Goal: Transaction & Acquisition: Download file/media

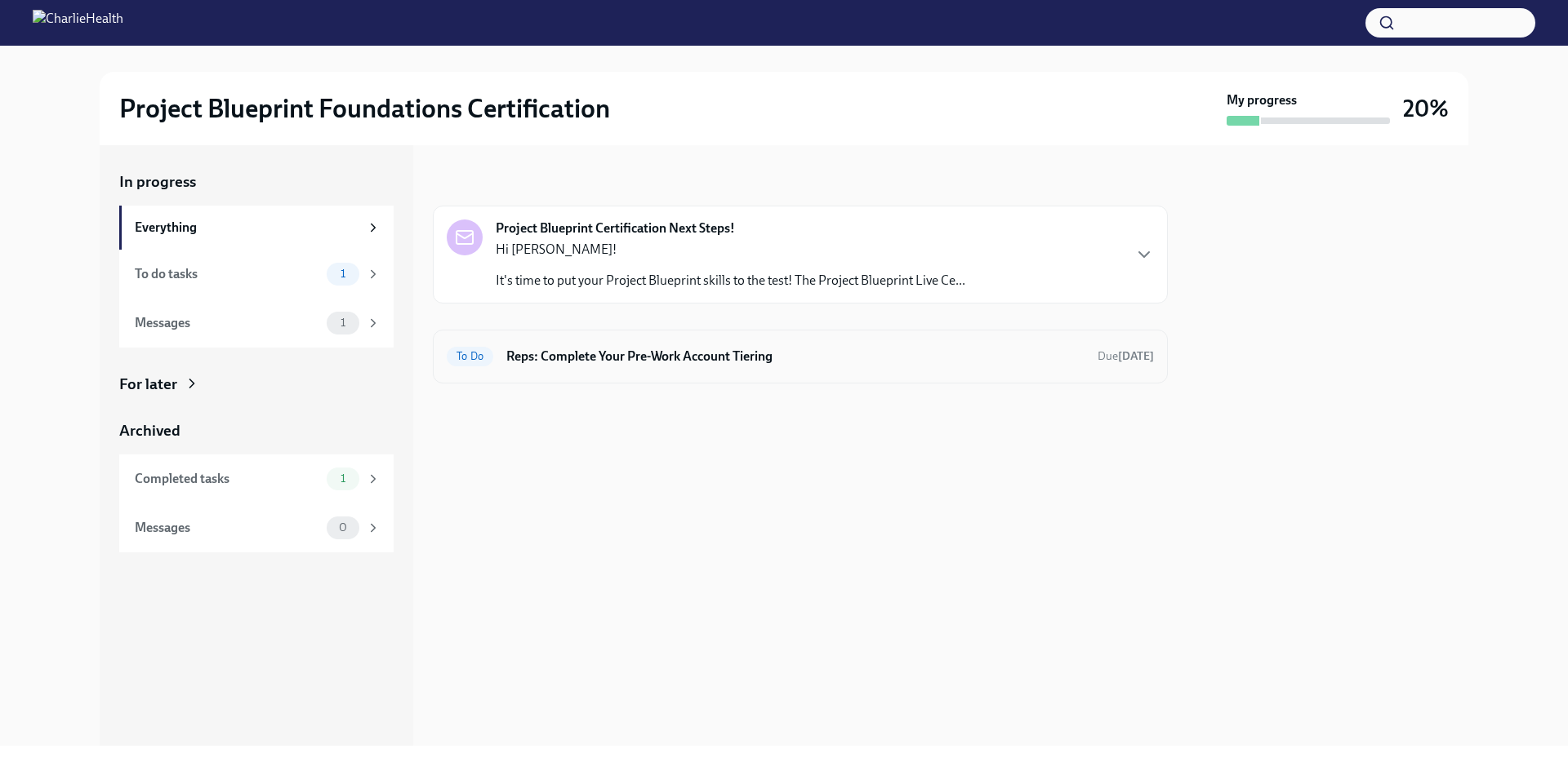
click at [773, 348] on h6 "Reps: Complete Your Pre-Work Account Tiering" at bounding box center [795, 357] width 578 height 18
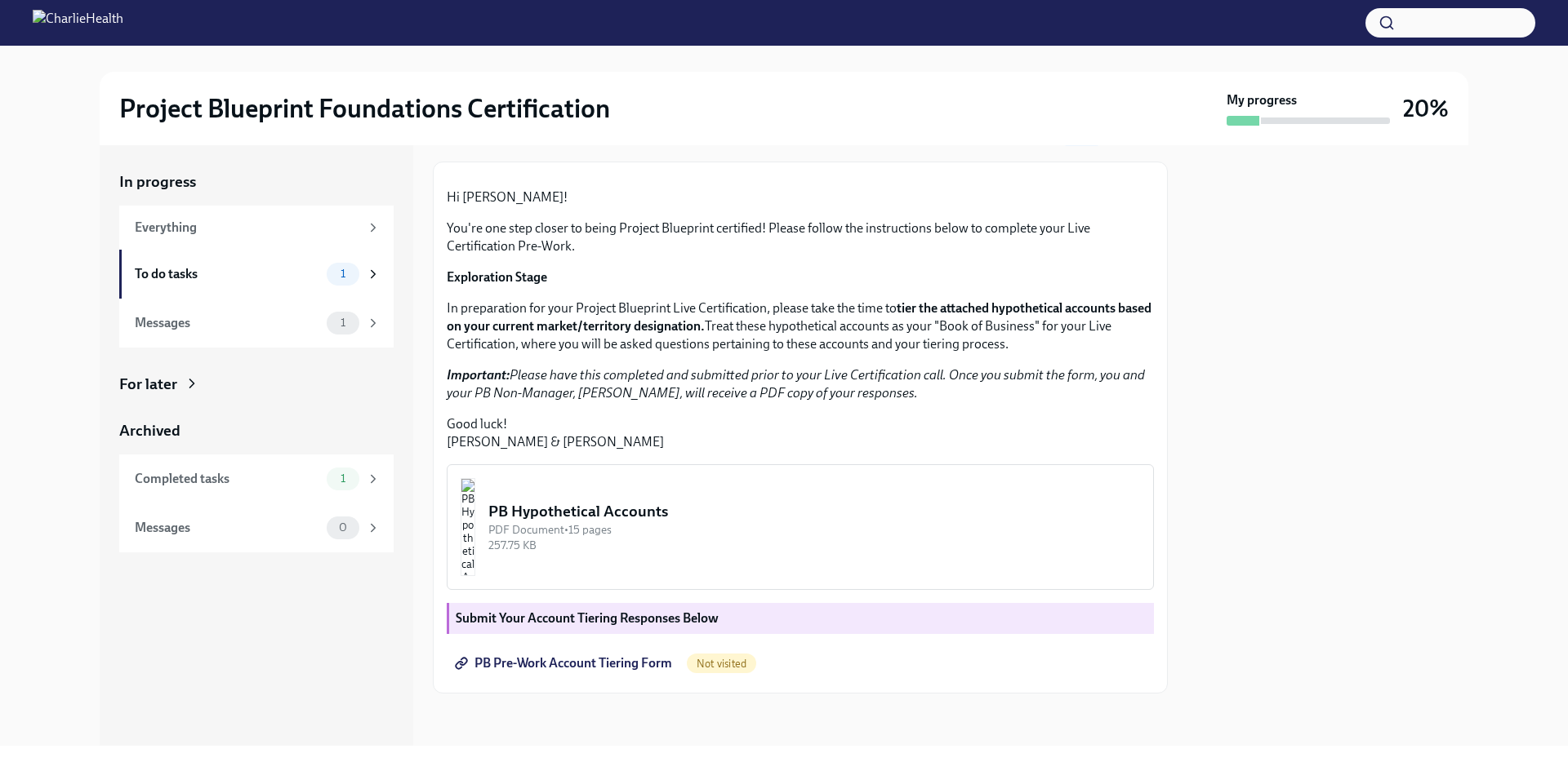
scroll to position [244, 0]
click at [672, 516] on div "PB Hypothetical Accounts" at bounding box center [814, 512] width 651 height 21
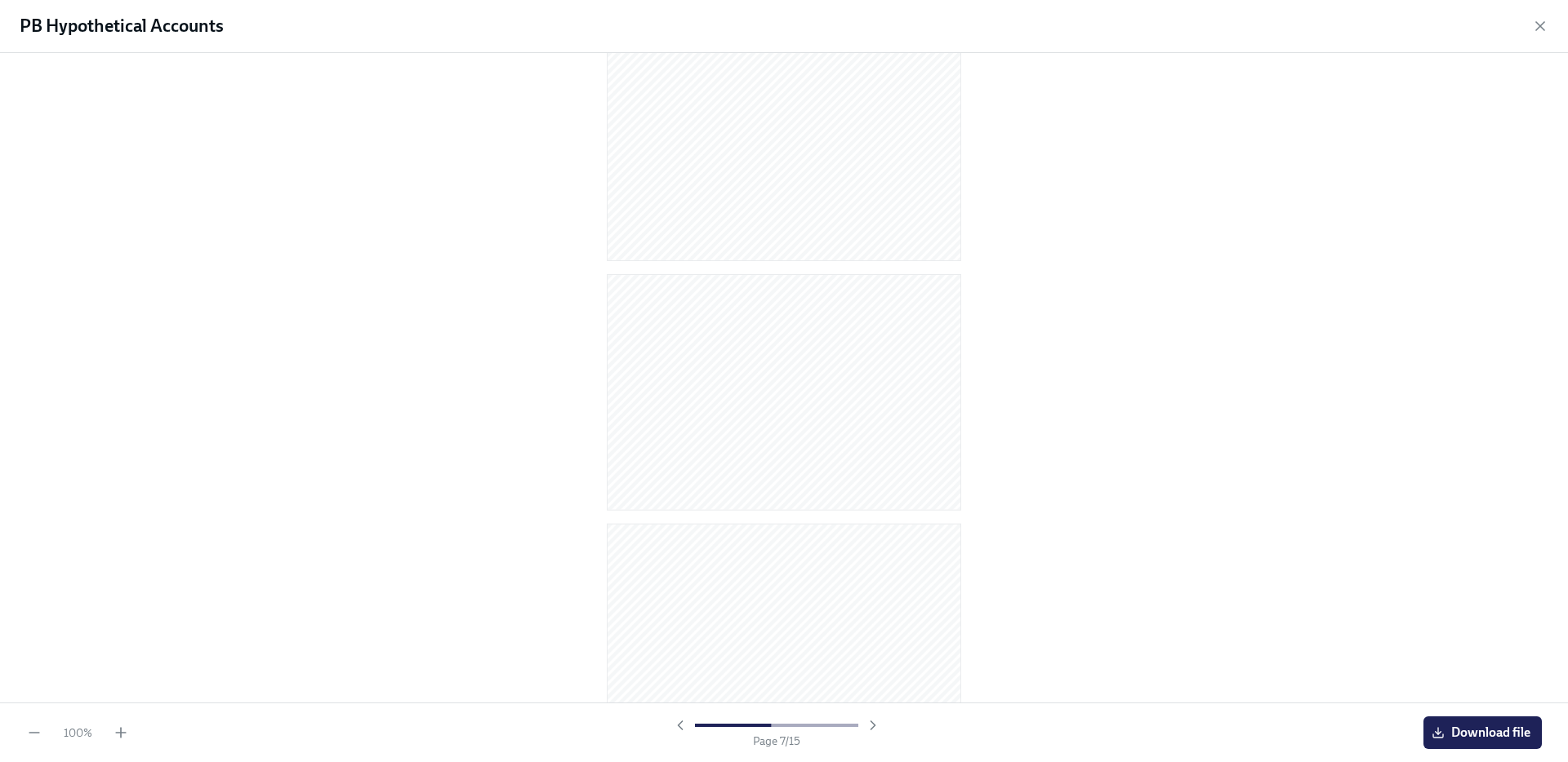
scroll to position [1561, 0]
click at [1477, 728] on span "Download file" at bounding box center [1483, 733] width 95 height 17
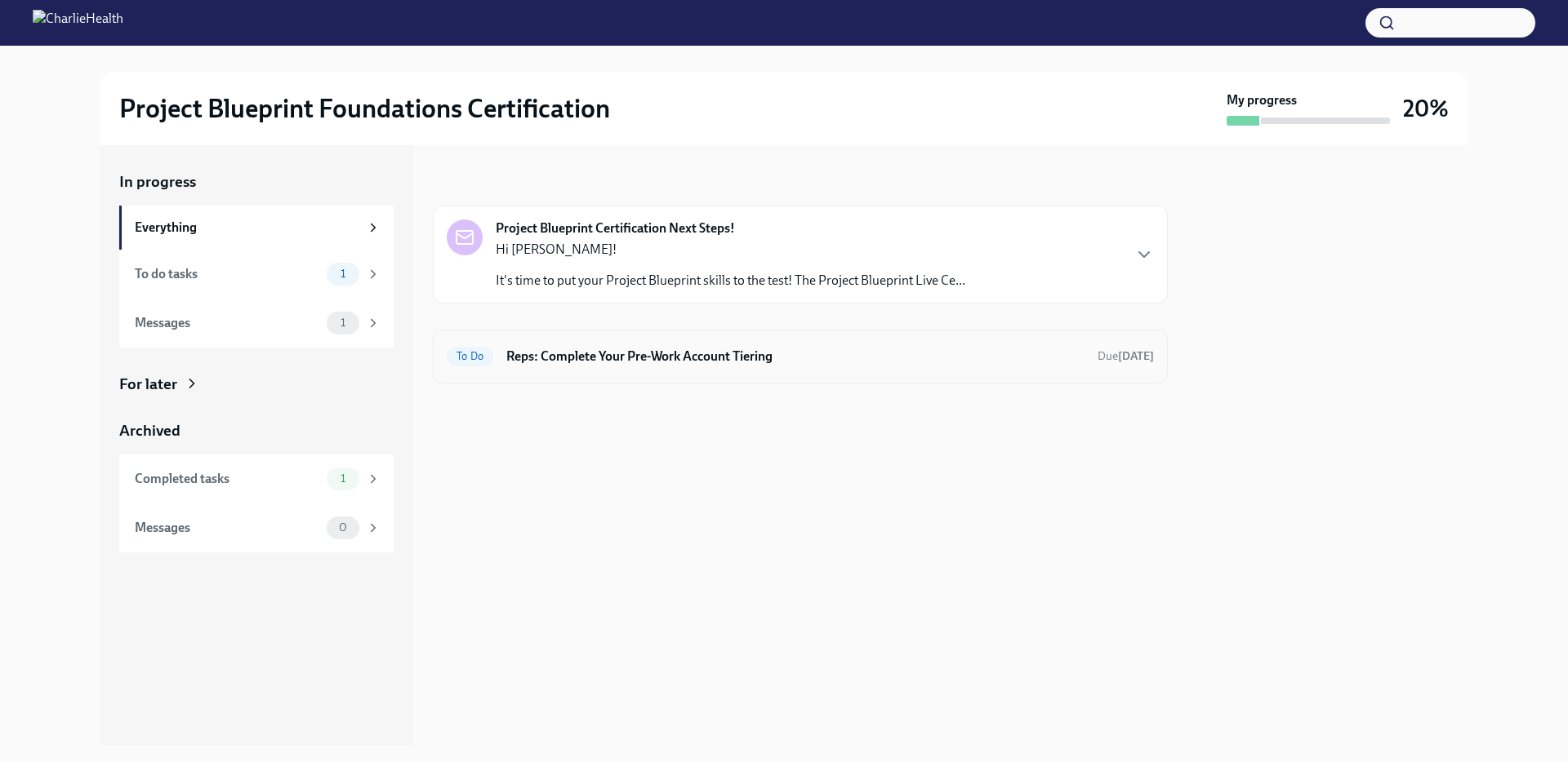
click at [858, 368] on div "To Do Reps: Complete Your Pre-Work Account Tiering Due [DATE]" at bounding box center [800, 357] width 707 height 26
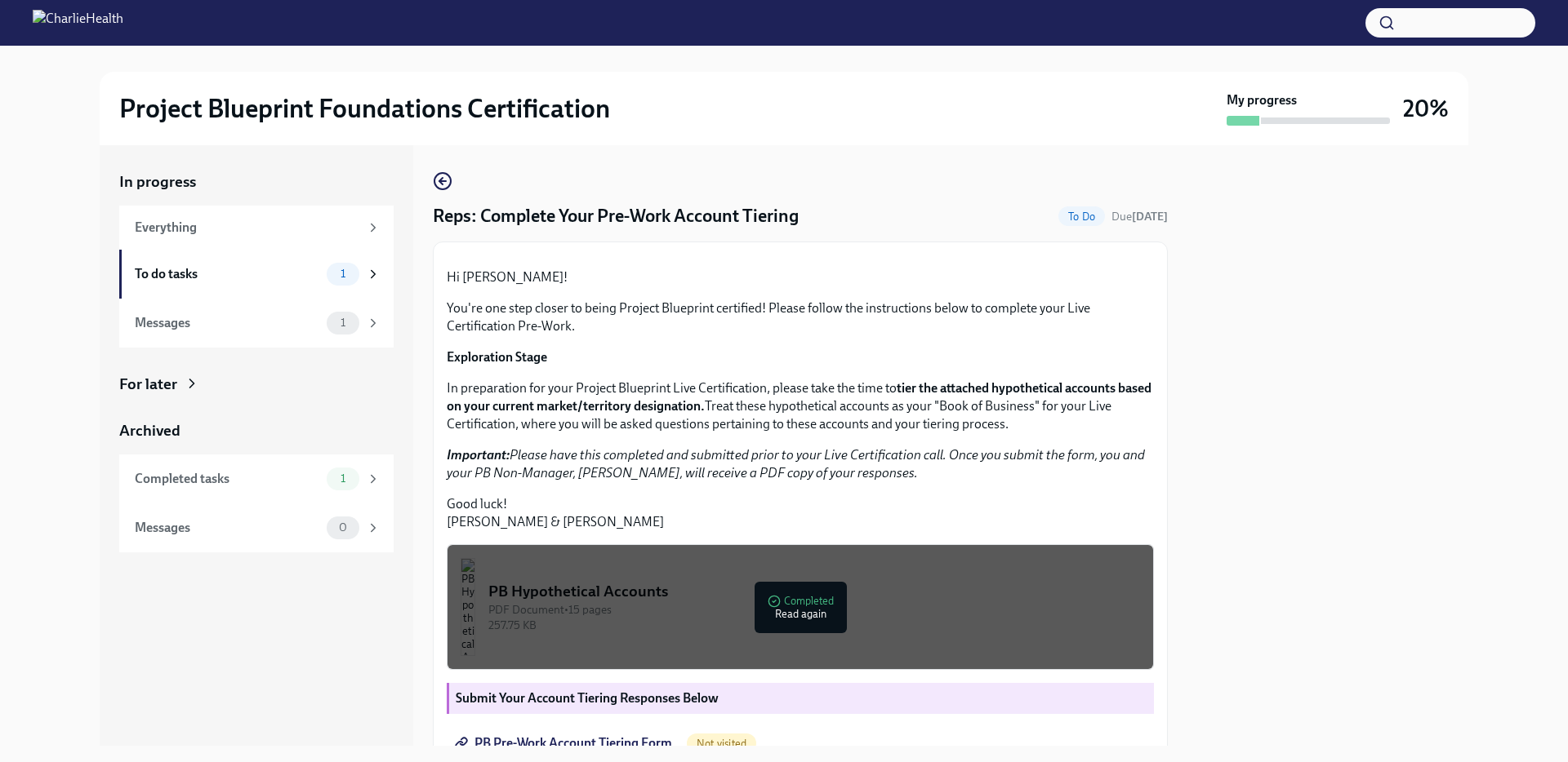
scroll to position [251, 0]
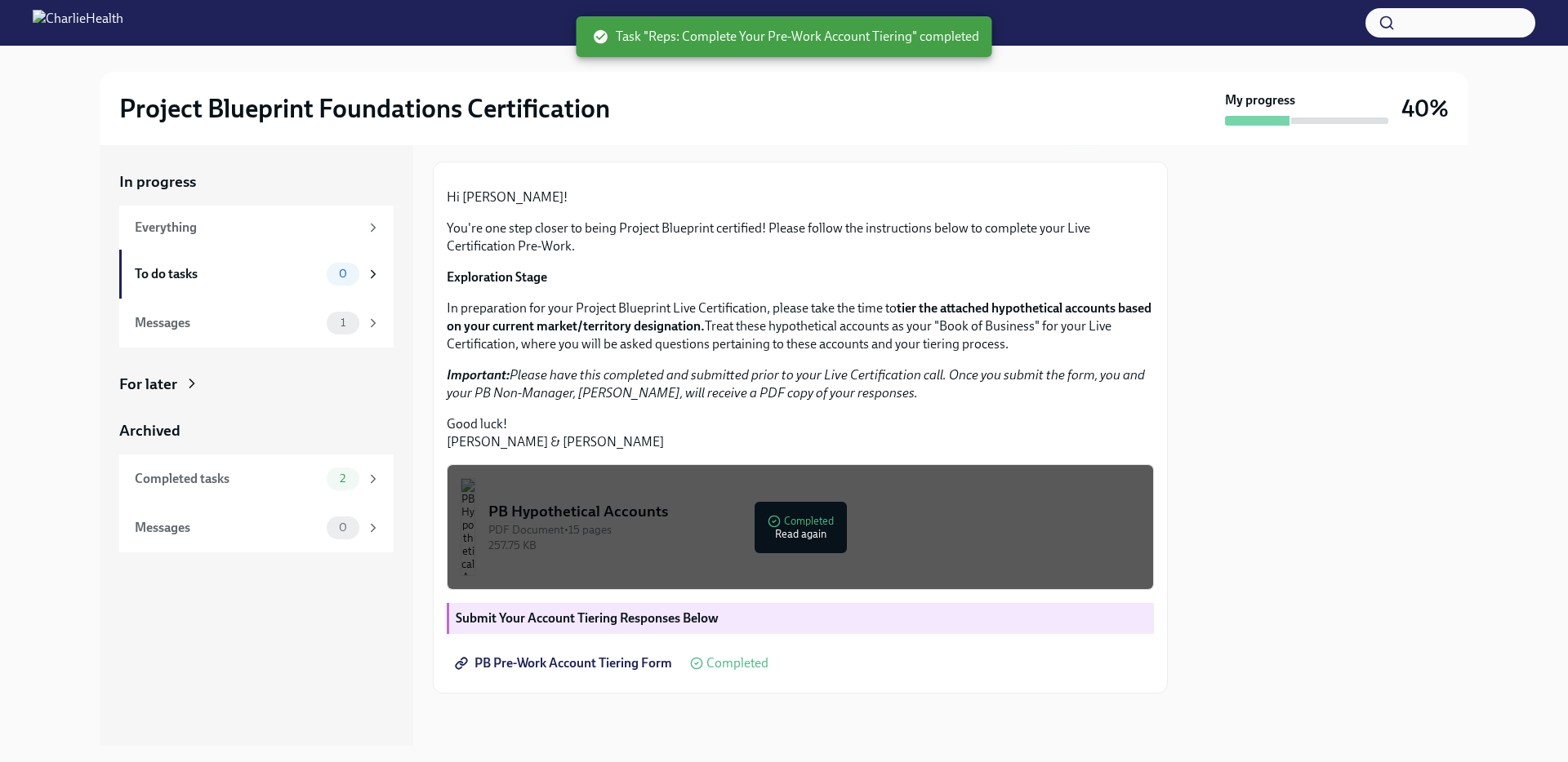
click at [633, 554] on button "PB Hypothetical Accounts PDF Document • 15 pages 257.75 KB Completed Read again" at bounding box center [800, 526] width 707 height 126
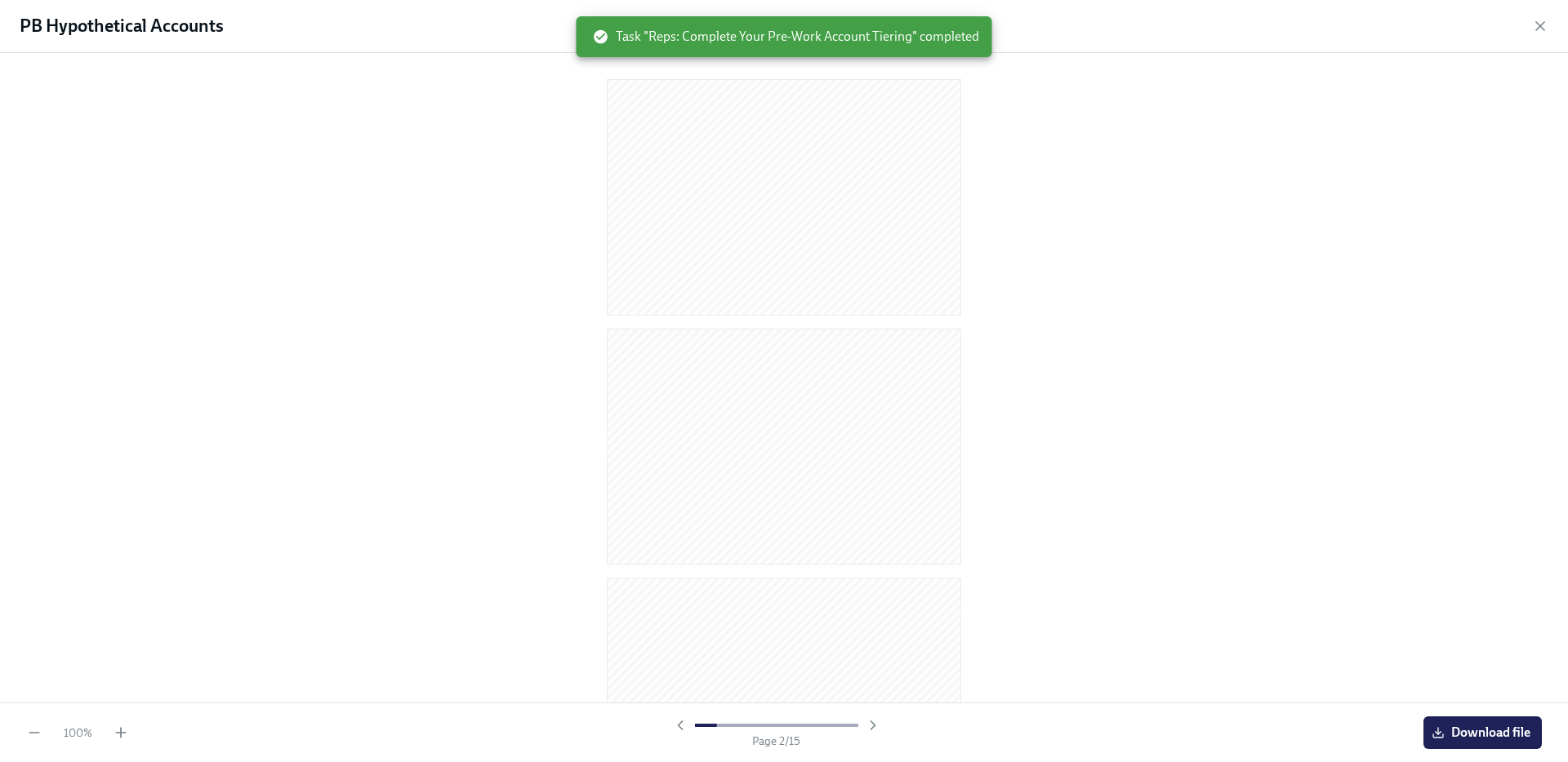
scroll to position [2, 0]
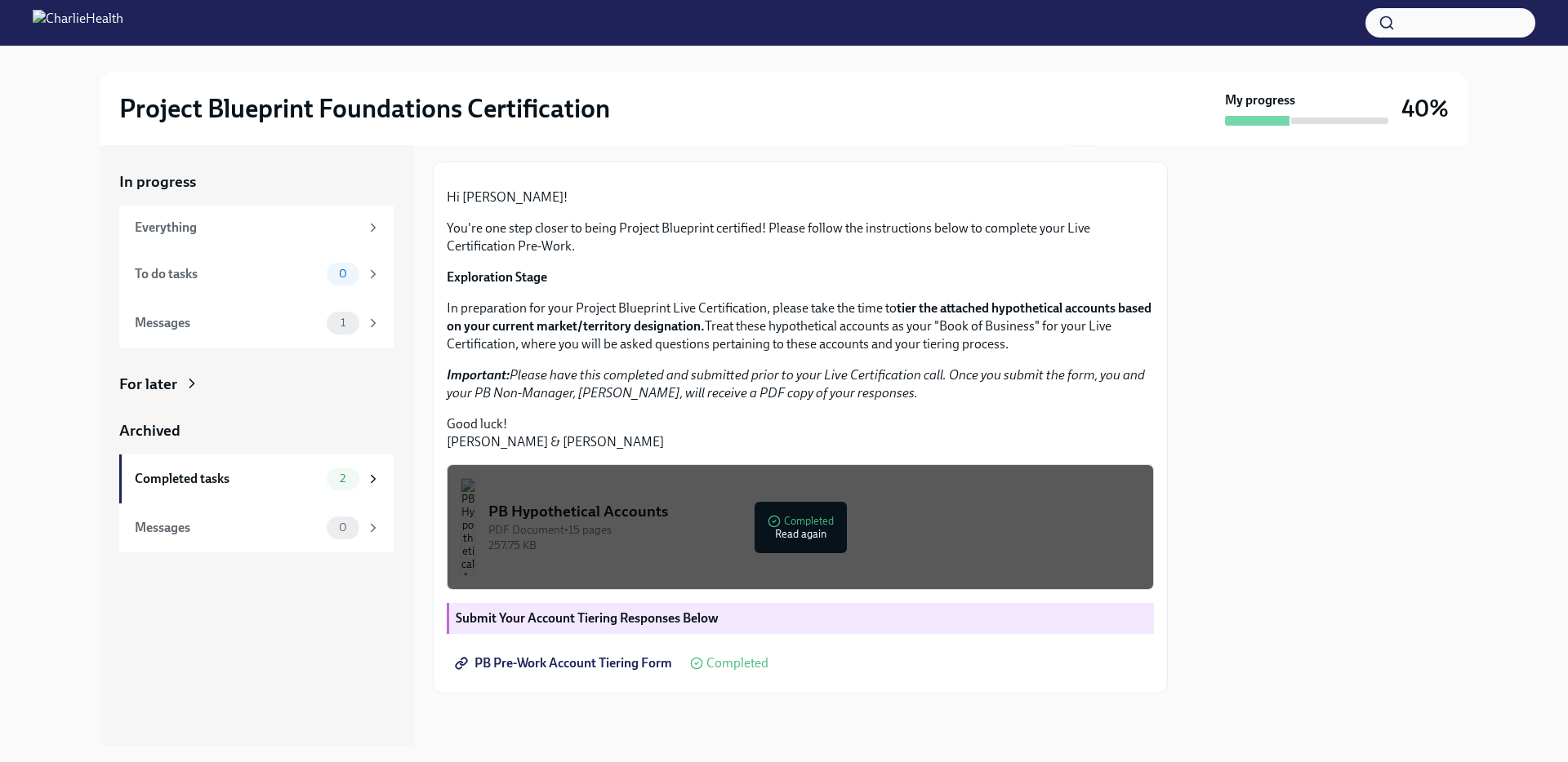
scroll to position [237, 0]
